Goal: Find specific page/section

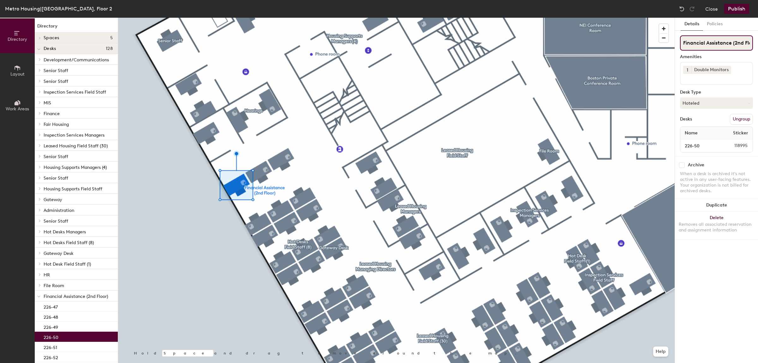
scroll to position [0, 8]
drag, startPoint x: 706, startPoint y: 41, endPoint x: 801, endPoint y: 43, distance: 95.4
click at [758, 43] on html "Skip navigation Schedule Office People Analytics Visits Deliveries Services Man…" at bounding box center [379, 181] width 758 height 363
click at [714, 34] on div "Details Policies Financial Assistance (2nd Floor) Amenities 1 Double Monitors D…" at bounding box center [716, 190] width 83 height 345
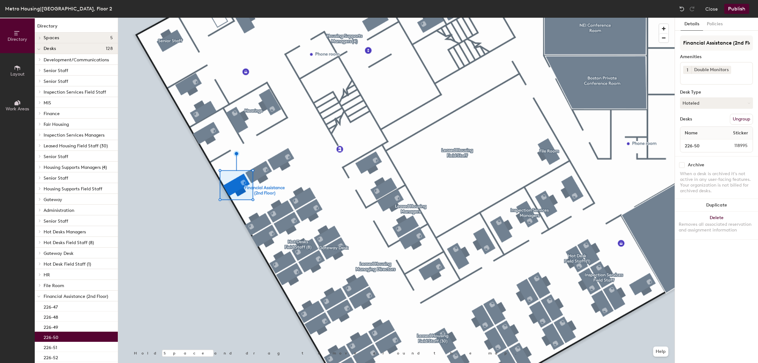
click at [714, 32] on div "Details Policies Financial Assistance (2nd Floor) Amenities 1 Double Monitors D…" at bounding box center [716, 190] width 83 height 345
click at [716, 29] on button "Policies" at bounding box center [714, 24] width 23 height 13
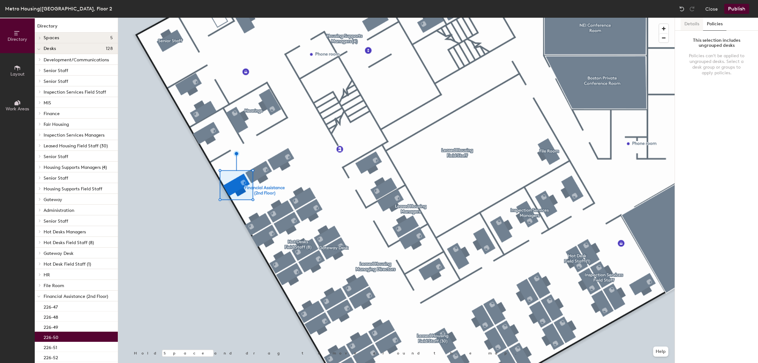
click at [693, 27] on button "Details" at bounding box center [692, 24] width 22 height 13
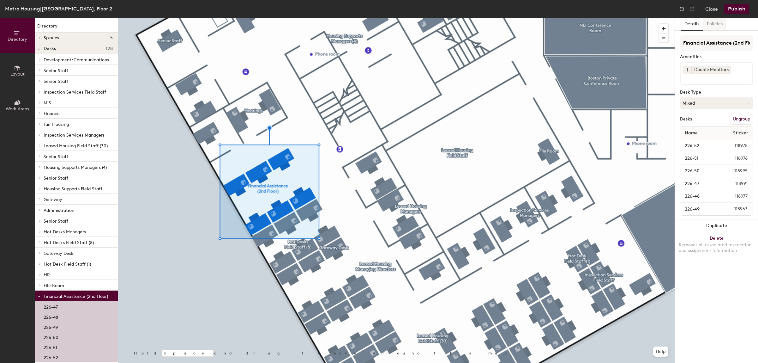
click at [713, 20] on button "Policies" at bounding box center [714, 24] width 23 height 13
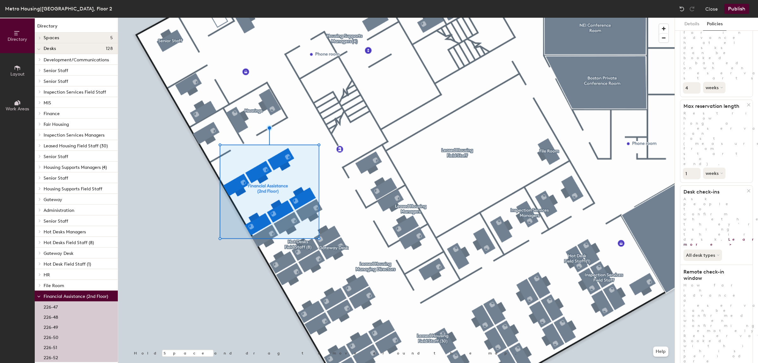
scroll to position [45, 0]
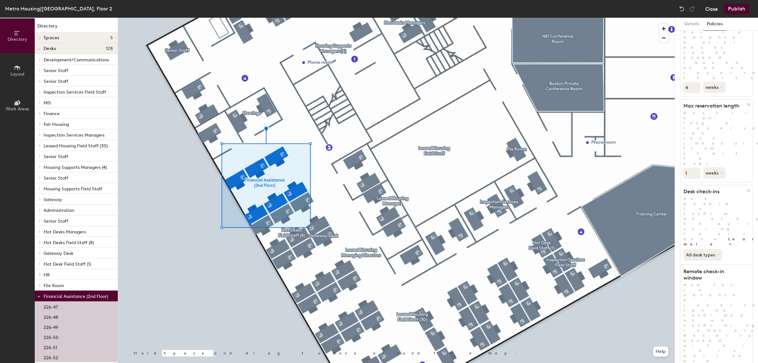
click at [714, 11] on button "Close" at bounding box center [711, 9] width 13 height 10
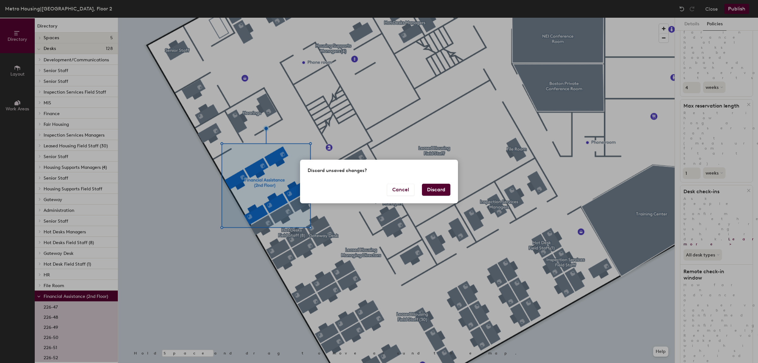
click at [432, 188] on button "Discard" at bounding box center [436, 190] width 28 height 12
